Goal: Transaction & Acquisition: Purchase product/service

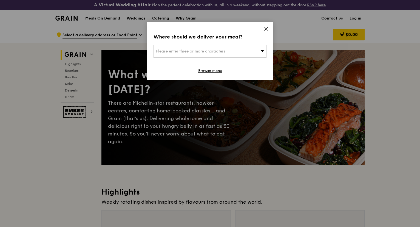
click at [266, 29] on icon at bounding box center [266, 28] width 3 height 3
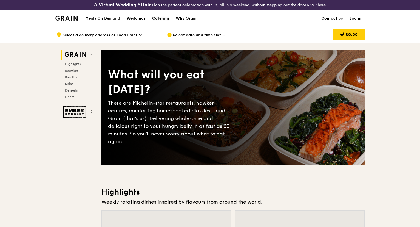
click at [158, 19] on div "Catering" at bounding box center [160, 18] width 17 height 16
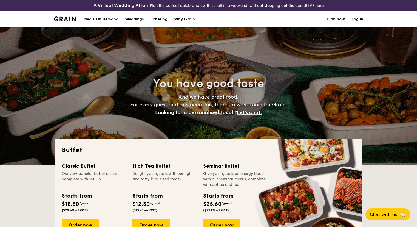
select select
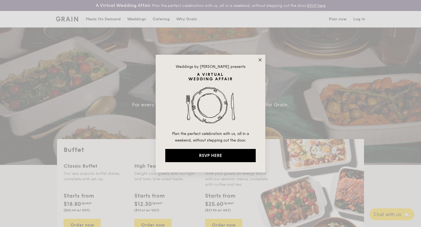
click at [261, 60] on icon at bounding box center [260, 59] width 5 height 5
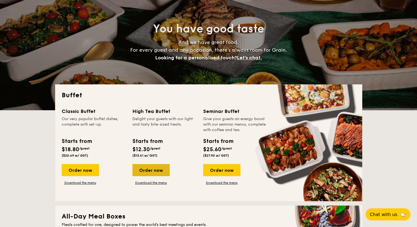
scroll to position [55, 0]
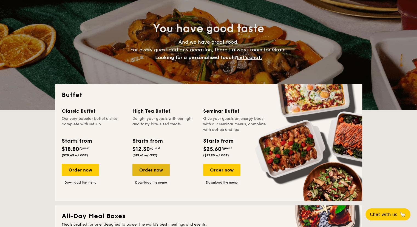
click at [146, 165] on div "Order now" at bounding box center [150, 169] width 37 height 12
